Goal: Check status: Check status

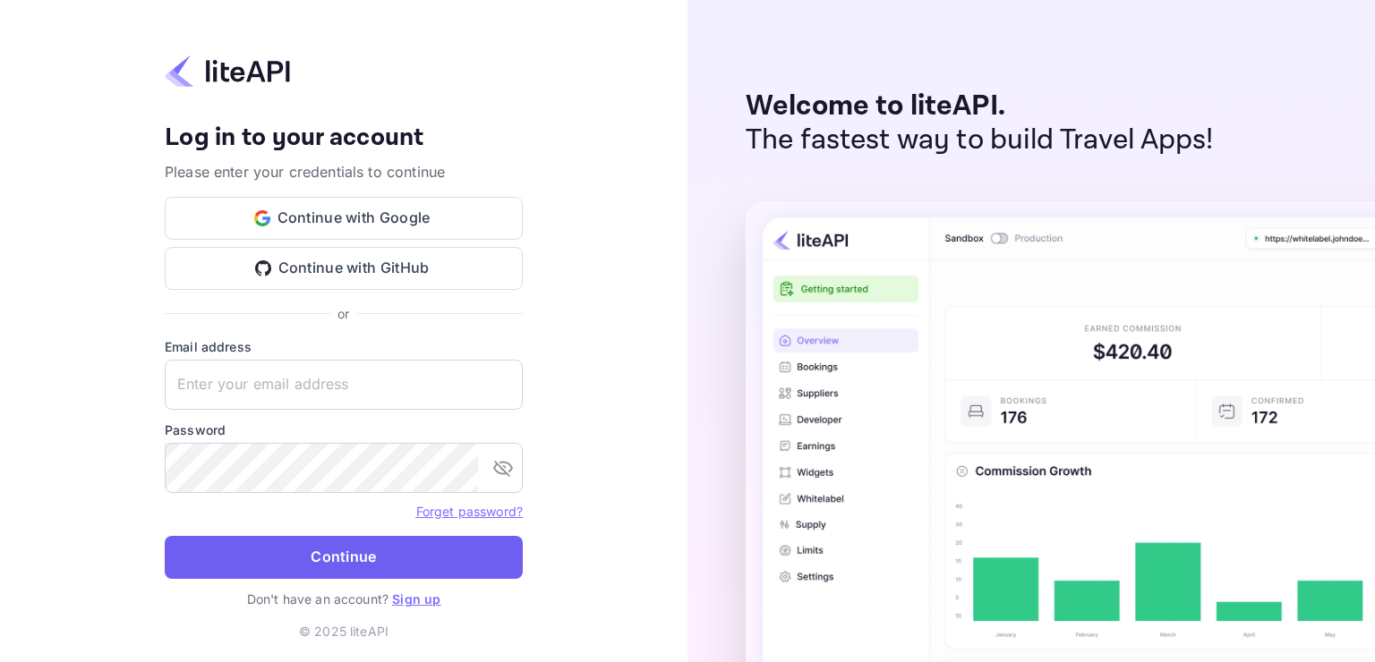
type input "adminpassword_support@yandex-team.ru"
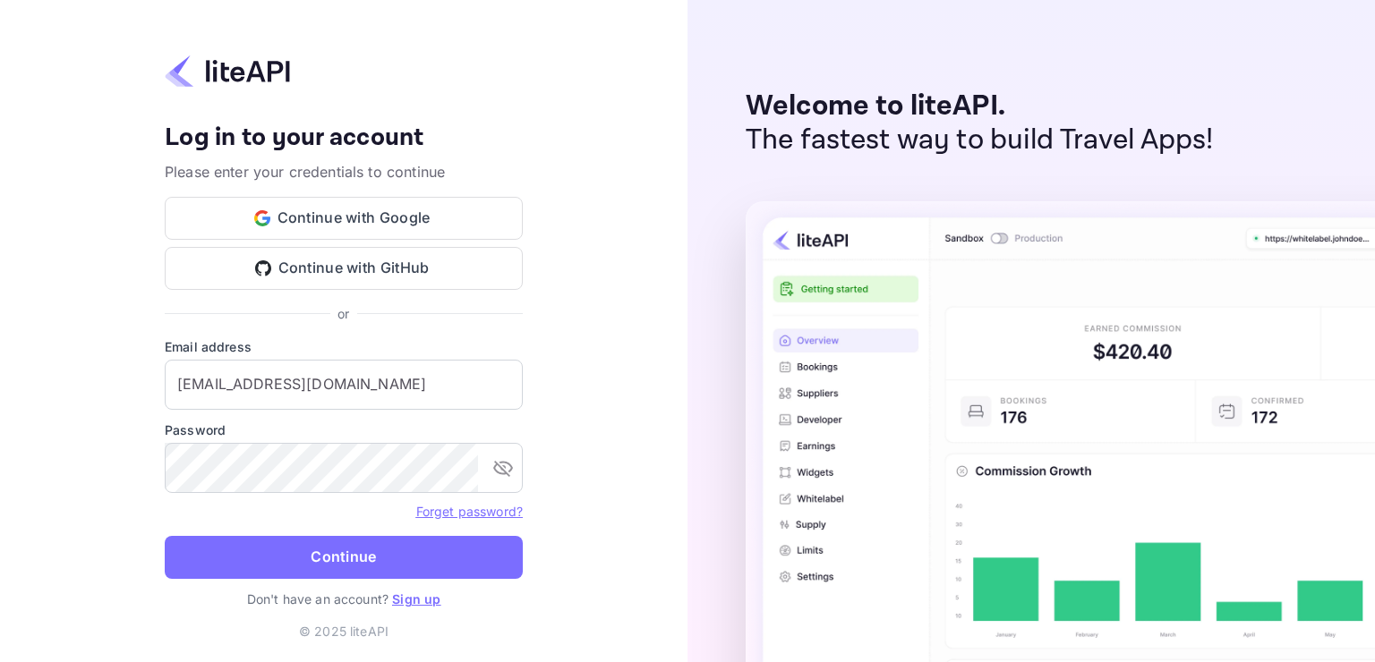
click at [299, 548] on button "Continue" at bounding box center [344, 557] width 358 height 43
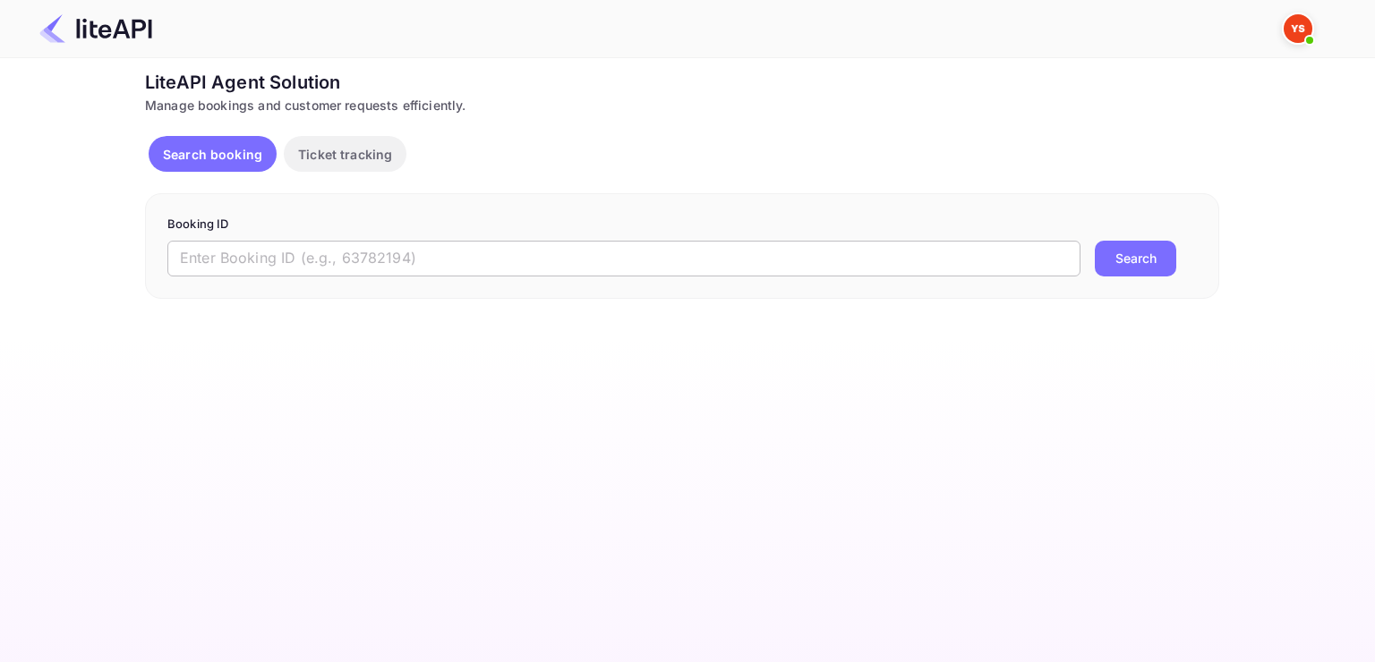
click at [286, 259] on input "text" at bounding box center [623, 259] width 913 height 36
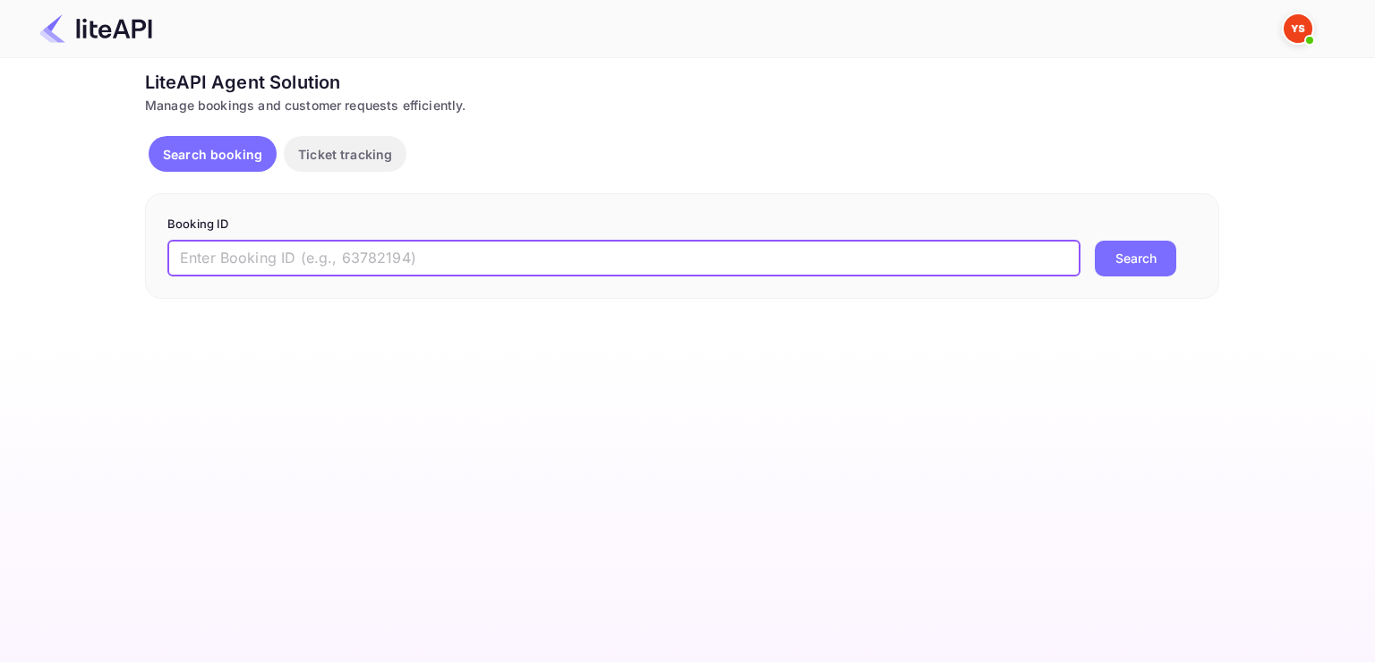
paste input "8805981"
type input "8805981"
click at [1095, 241] on button "Search" at bounding box center [1135, 259] width 81 height 36
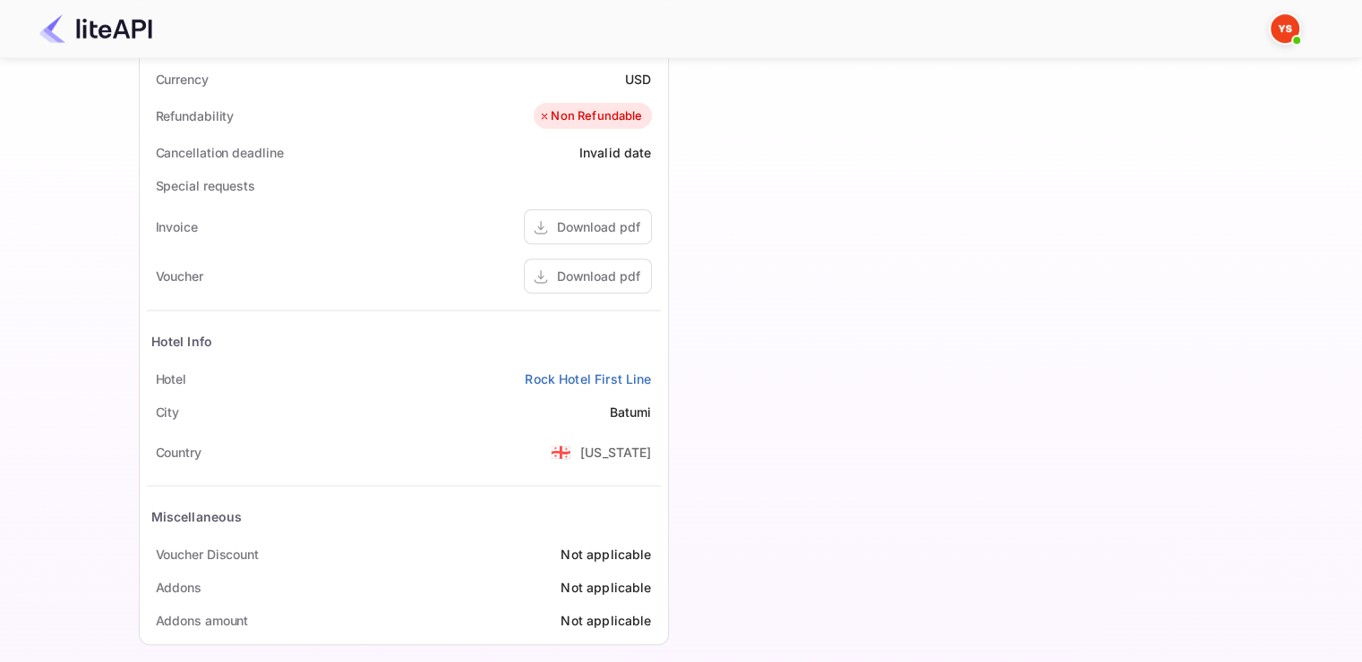
scroll to position [638, 0]
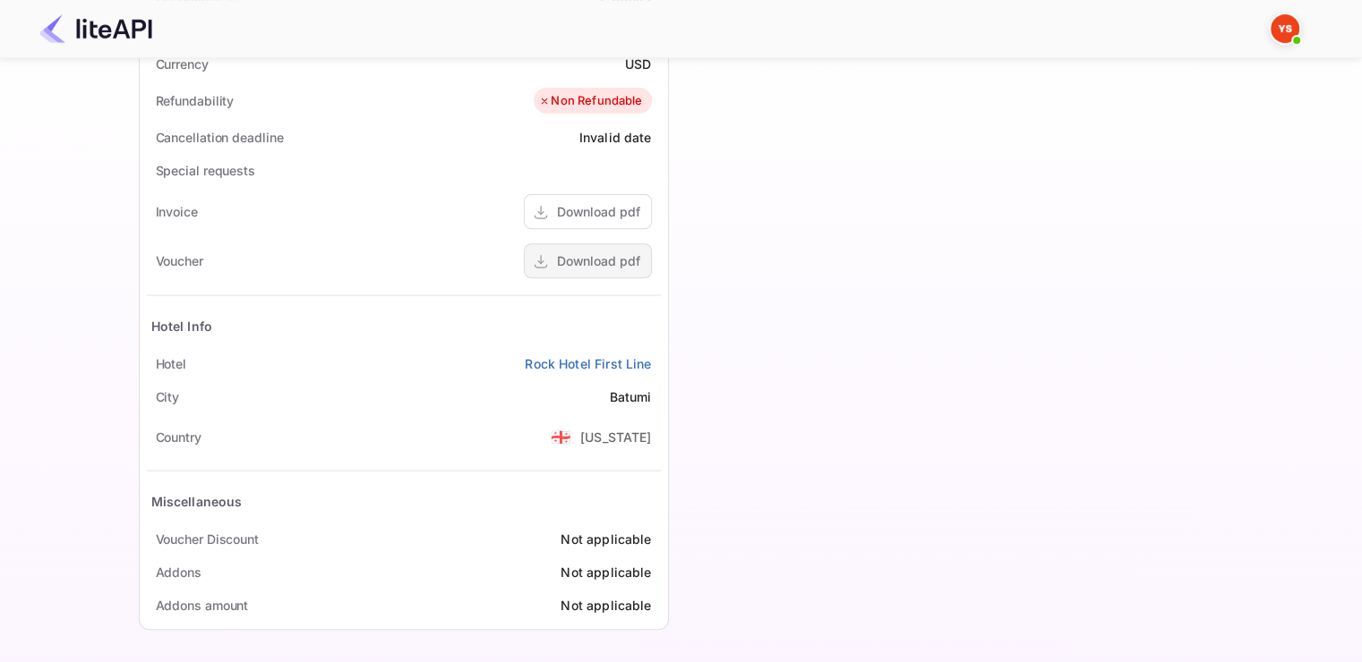
click at [573, 252] on div "Download pdf" at bounding box center [598, 261] width 83 height 19
